Goal: Find specific page/section: Find specific page/section

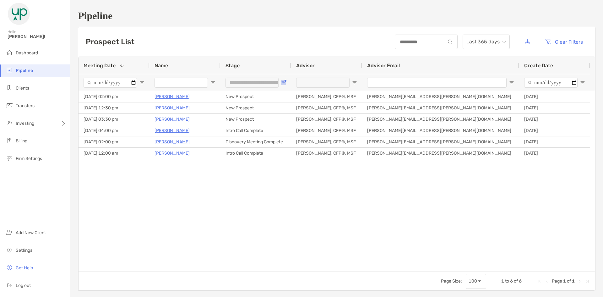
click at [284, 83] on span "Open Filter Menu" at bounding box center [283, 82] width 5 height 5
click at [286, 156] on div "Filter List" at bounding box center [288, 156] width 5 height 5
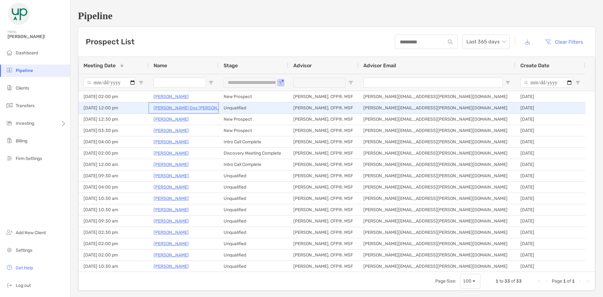
click at [179, 109] on p "Abby Dos Santos" at bounding box center [193, 108] width 80 height 8
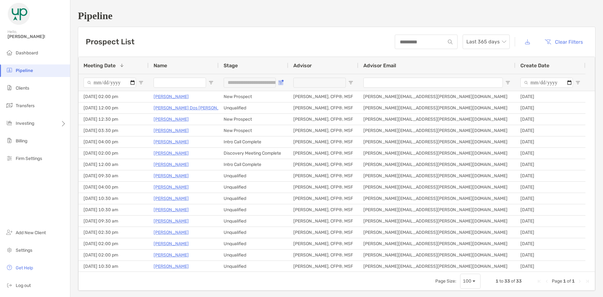
click at [279, 83] on span "Open Filter Menu" at bounding box center [280, 82] width 5 height 5
type input "**********"
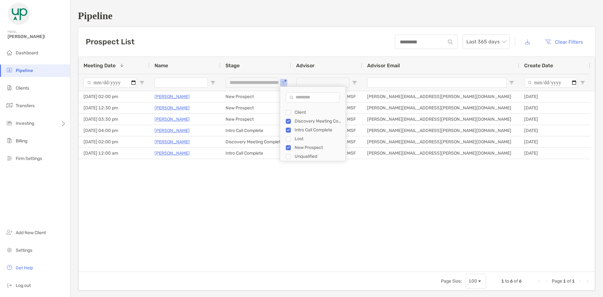
click at [266, 40] on div "Prospect List Last 365 days Clear Filters" at bounding box center [336, 41] width 517 height 29
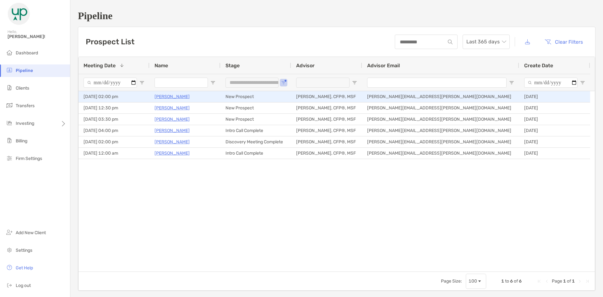
click at [175, 95] on p "[PERSON_NAME]" at bounding box center [171, 97] width 35 height 8
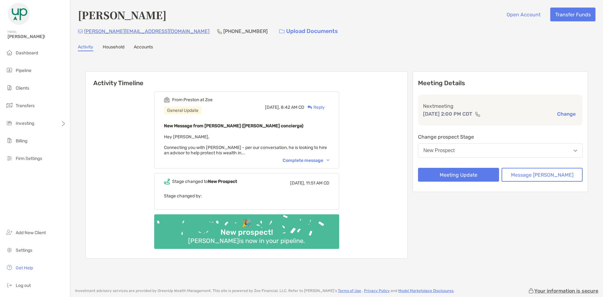
click at [308, 157] on div "From [PERSON_NAME] at Zoe General Update [DATE], 8:42 AM CD Reply New Message f…" at bounding box center [246, 129] width 185 height 77
click at [311, 161] on div "Complete message" at bounding box center [305, 160] width 47 height 5
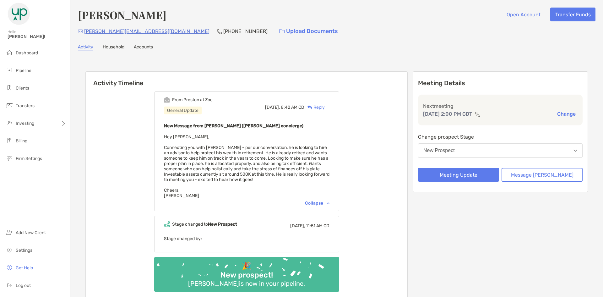
click at [373, 138] on div "From [PERSON_NAME] at Zoe General Update [DATE], 8:42 AM CD Reply New Message f…" at bounding box center [246, 194] width 321 height 214
